Goal: Navigation & Orientation: Find specific page/section

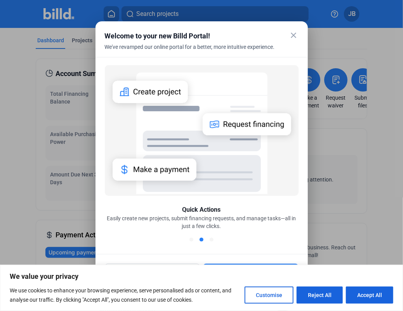
click at [295, 37] on mat-icon "close" at bounding box center [293, 35] width 9 height 9
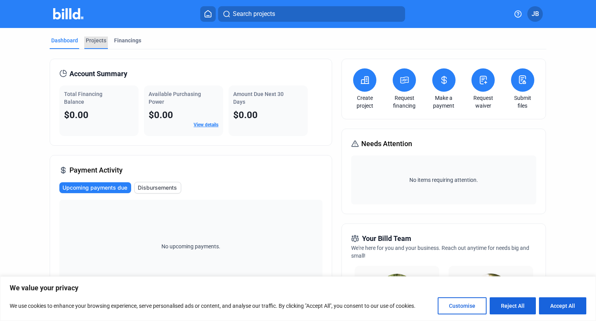
click at [97, 43] on div "Projects" at bounding box center [96, 40] width 21 height 8
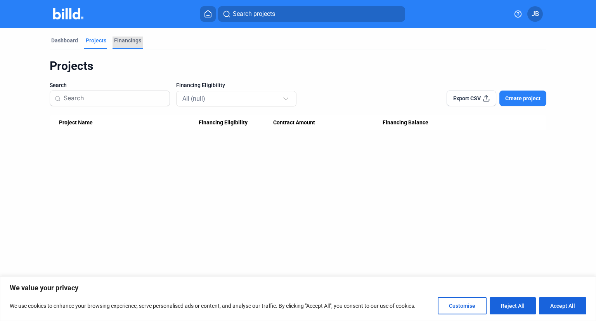
click at [135, 42] on div "Financings" at bounding box center [127, 40] width 27 height 8
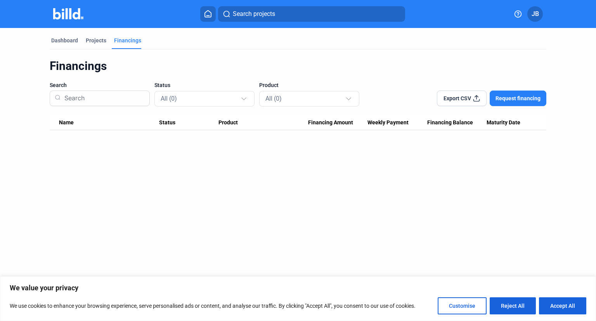
click at [402, 7] on button "JB" at bounding box center [535, 14] width 16 height 16
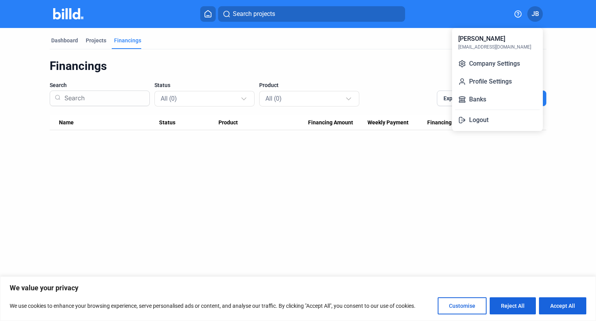
drag, startPoint x: 56, startPoint y: 38, endPoint x: 69, endPoint y: 5, distance: 34.7
click at [69, 5] on div at bounding box center [298, 160] width 596 height 321
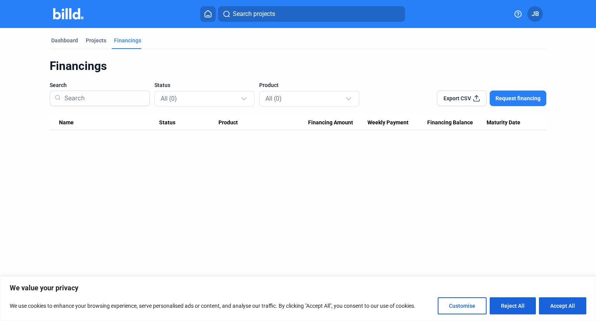
click at [69, 5] on mat-toolbar "Search projects JB" at bounding box center [298, 14] width 596 height 28
click at [66, 43] on div "Dashboard" at bounding box center [64, 40] width 27 height 8
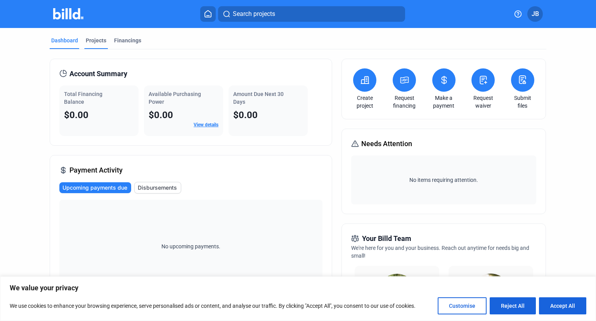
click at [94, 42] on div "Projects" at bounding box center [96, 40] width 21 height 8
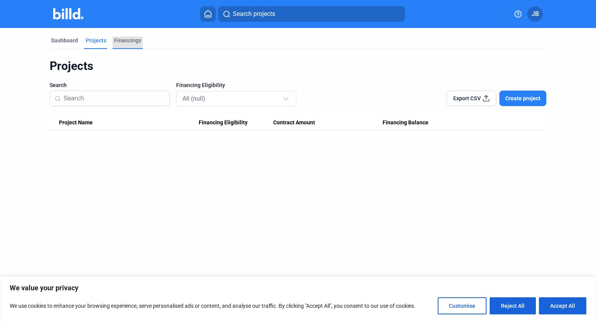
click at [130, 44] on div "Financings" at bounding box center [127, 40] width 27 height 8
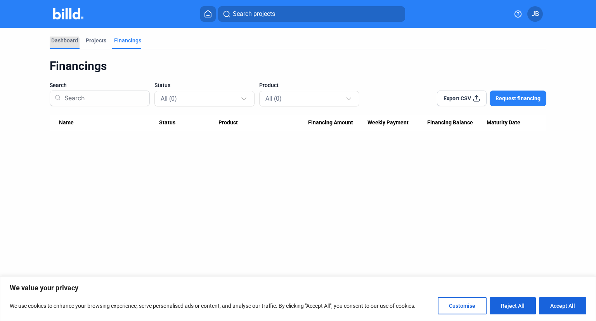
click at [53, 43] on div "Dashboard" at bounding box center [64, 40] width 27 height 8
